Goal: Transaction & Acquisition: Register for event/course

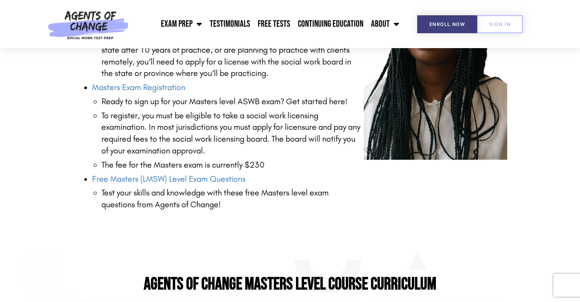
scroll to position [1102, 0]
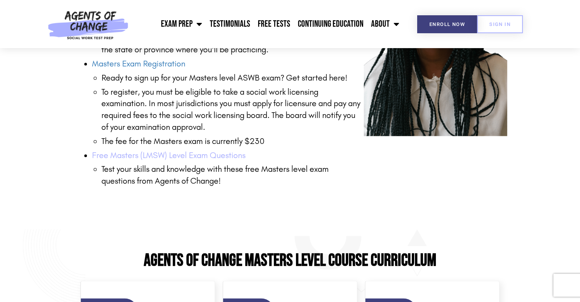
click at [226, 154] on link "Free Masters (LMSW) Level Exam Questions" at bounding box center [169, 155] width 154 height 10
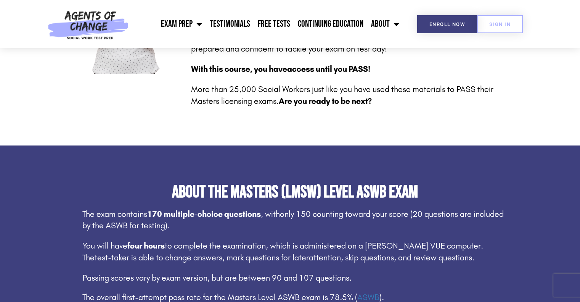
scroll to position [46, 0]
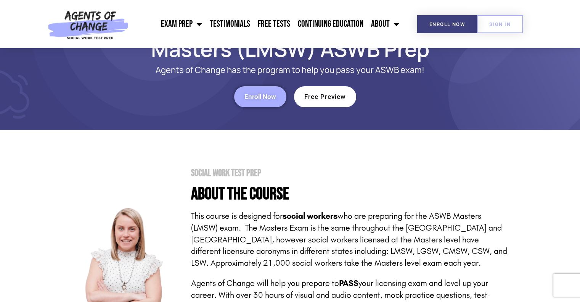
click at [270, 96] on span "Enroll Now" at bounding box center [260, 96] width 32 height 6
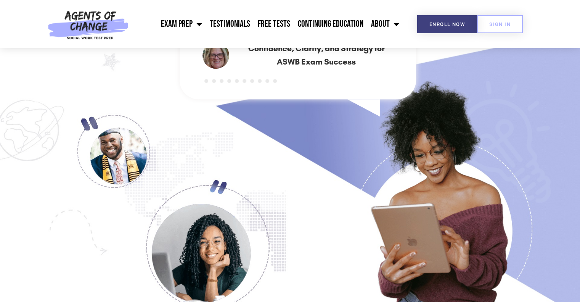
scroll to position [563, 0]
